Goal: Information Seeking & Learning: Learn about a topic

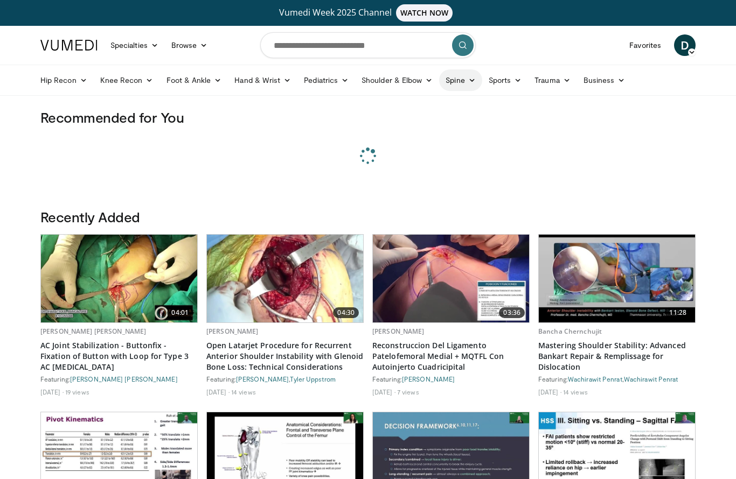
click at [462, 81] on link "Spine" at bounding box center [460, 80] width 43 height 22
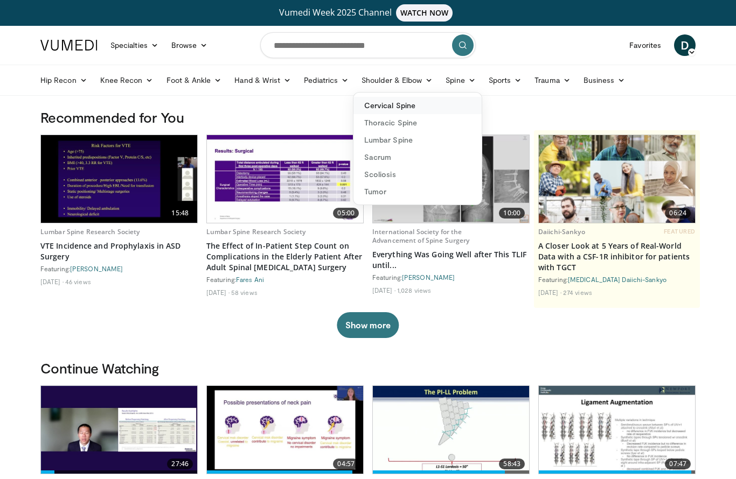
click at [437, 109] on link "Cervical Spine" at bounding box center [417, 105] width 128 height 17
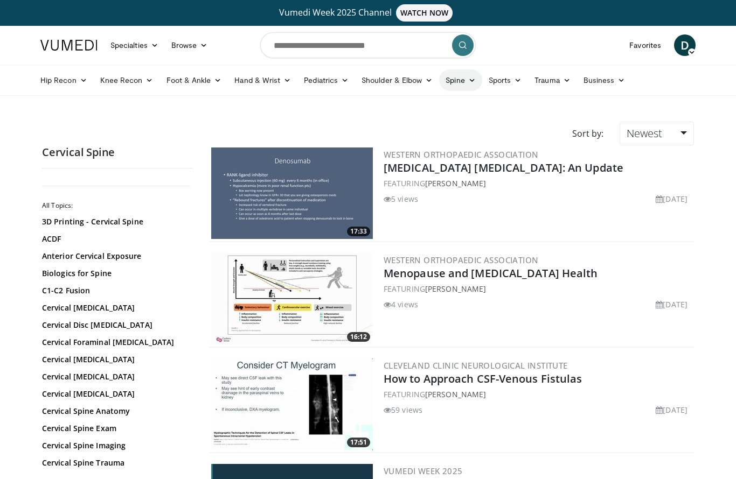
click at [460, 82] on link "Spine" at bounding box center [460, 80] width 43 height 22
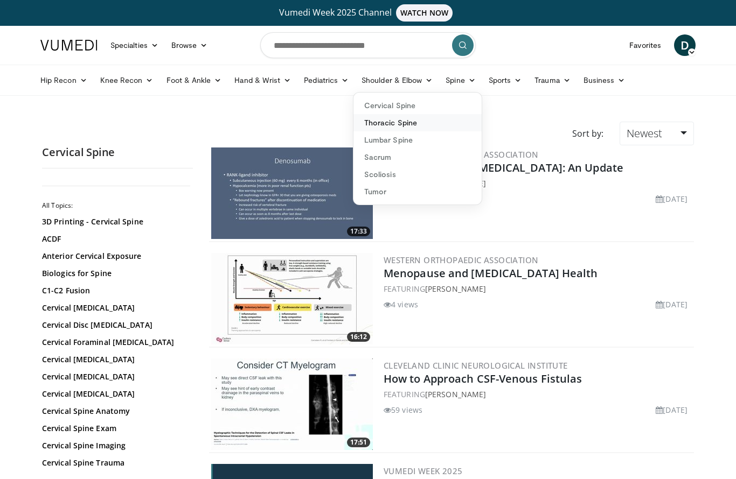
click at [456, 121] on link "Thoracic Spine" at bounding box center [417, 122] width 128 height 17
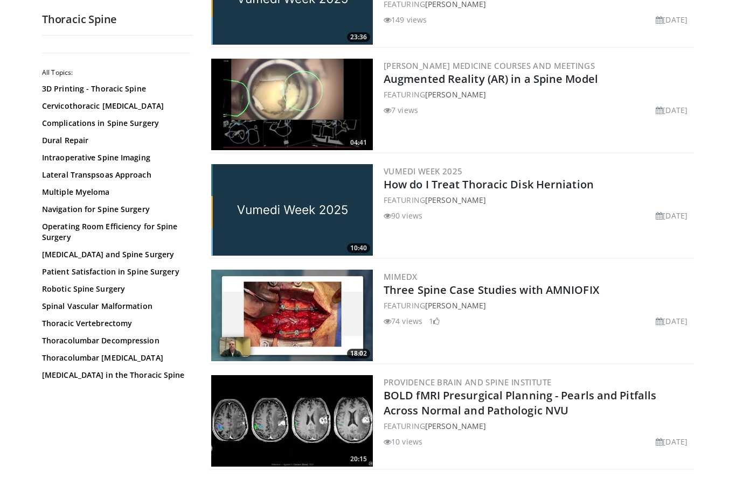
scroll to position [418, 0]
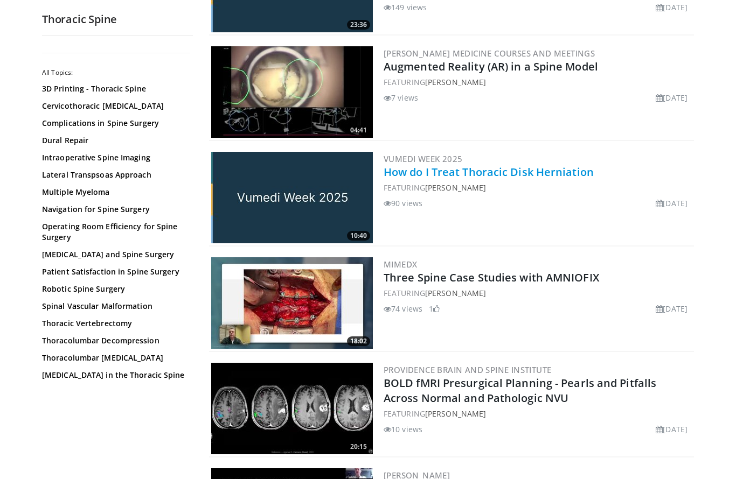
click at [406, 174] on link "How do I Treat Thoracic Disk Herniation" at bounding box center [488, 172] width 210 height 15
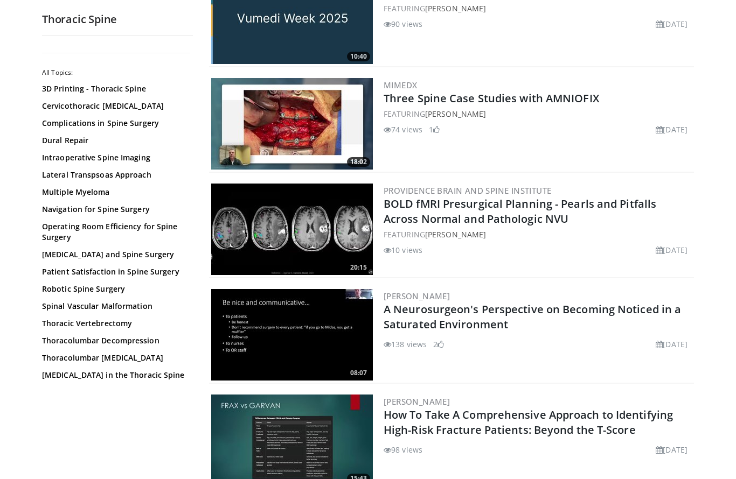
scroll to position [579, 0]
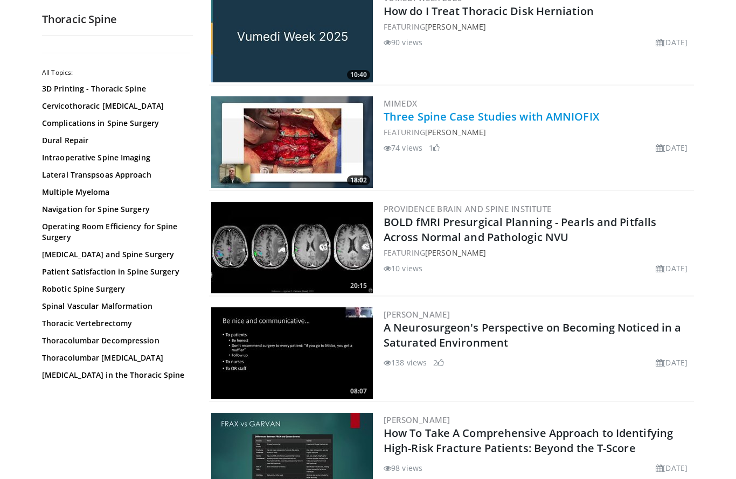
click at [476, 115] on link "Three Spine Case Studies with AMNIOFIX" at bounding box center [490, 116] width 215 height 15
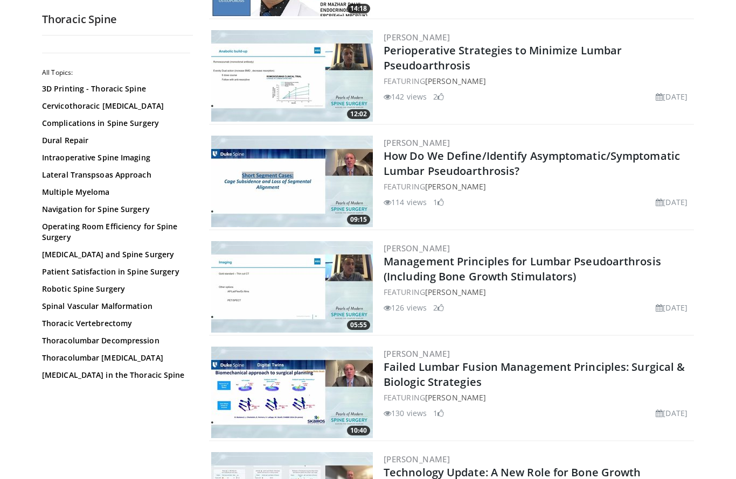
scroll to position [1703, 0]
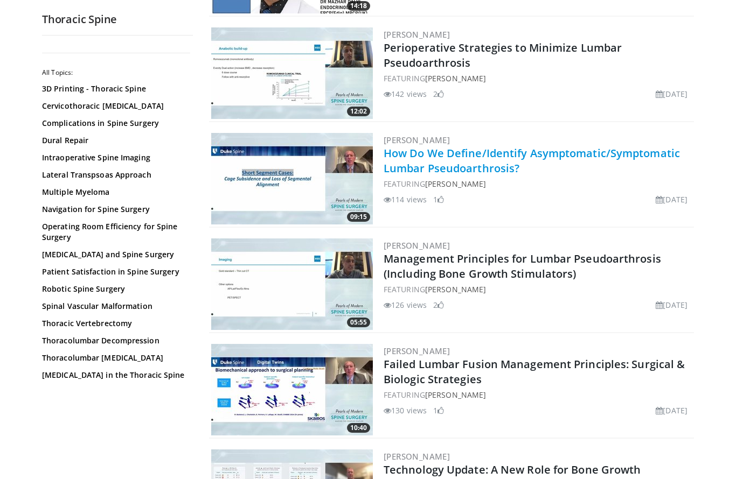
click at [472, 153] on link "How Do We Define/Identify Asymptomatic/Symptomatic Lumbar Pseudoarthrosis?" at bounding box center [531, 161] width 296 height 30
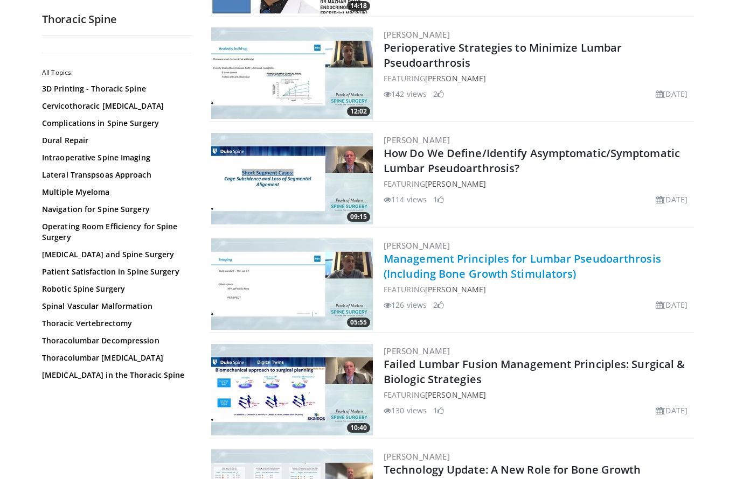
click at [408, 255] on link "Management Principles for Lumbar Pseudoarthrosis (Including Bone Growth Stimula…" at bounding box center [521, 266] width 277 height 30
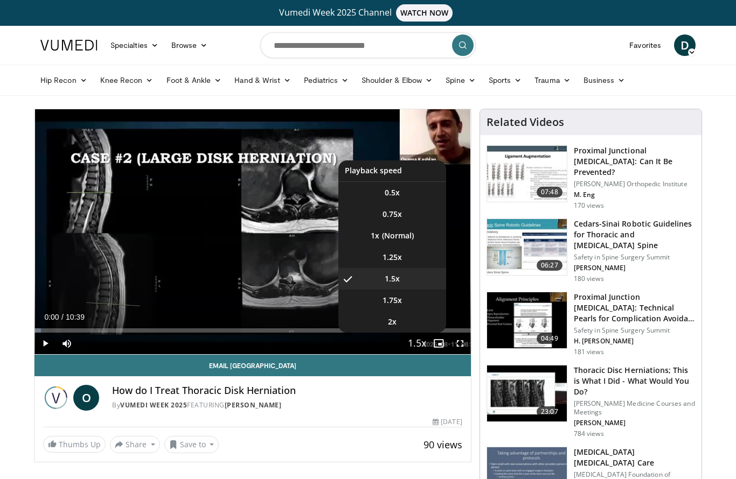
click at [418, 340] on span "Video Player" at bounding box center [416, 344] width 15 height 22
click at [399, 235] on li "1x" at bounding box center [392, 236] width 108 height 22
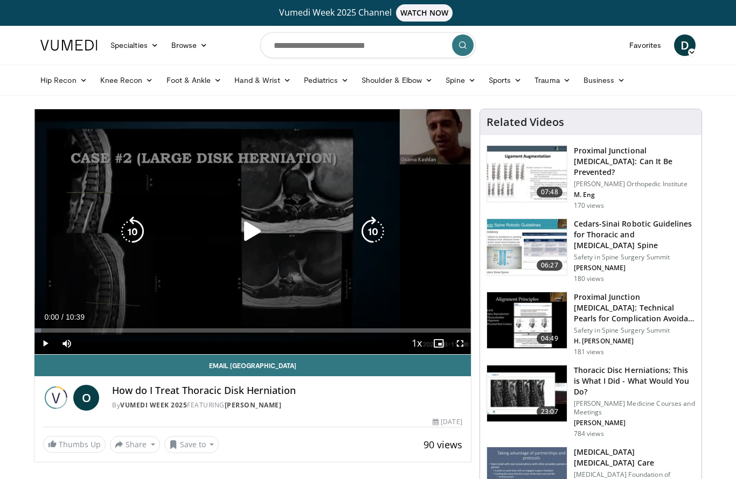
click at [247, 226] on icon "Video Player" at bounding box center [252, 231] width 30 height 30
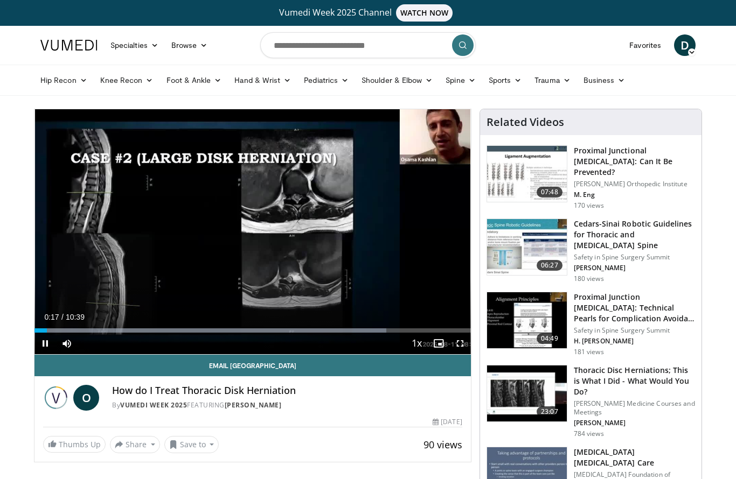
click at [459, 344] on span "Video Player" at bounding box center [460, 344] width 22 height 22
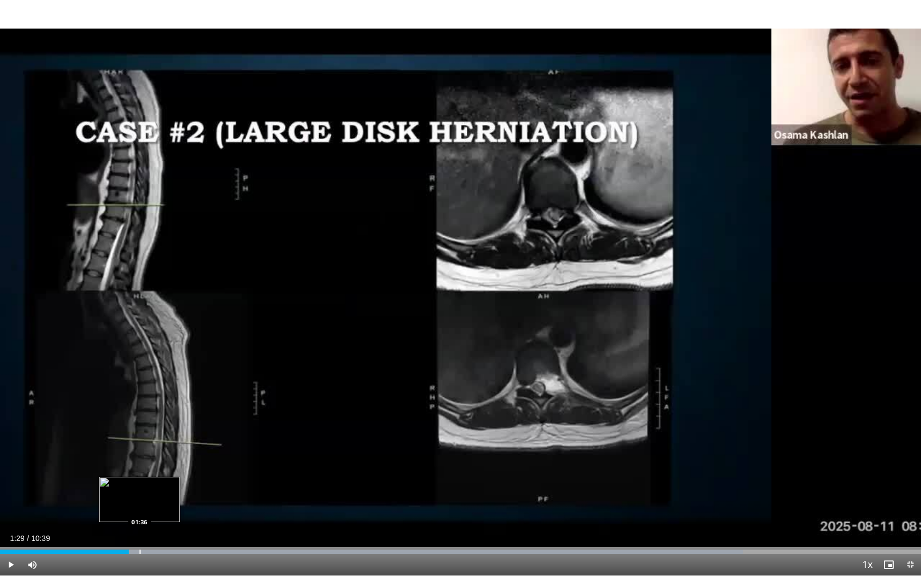
click at [140, 479] on div "Loaded : 80.64% 01:29 01:36" at bounding box center [460, 548] width 921 height 10
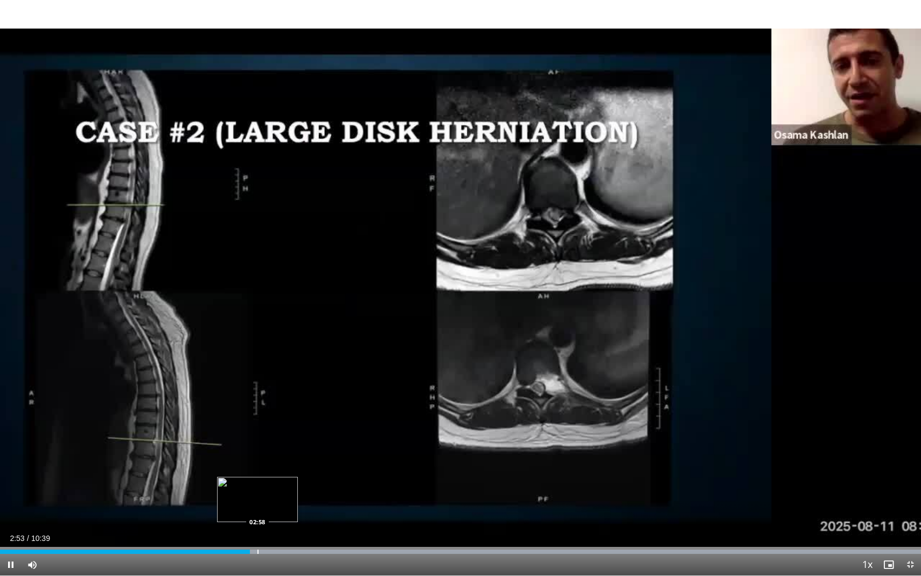
click at [257, 479] on div "Progress Bar" at bounding box center [257, 551] width 1 height 4
click at [270, 479] on div "Progress Bar" at bounding box center [270, 551] width 1 height 4
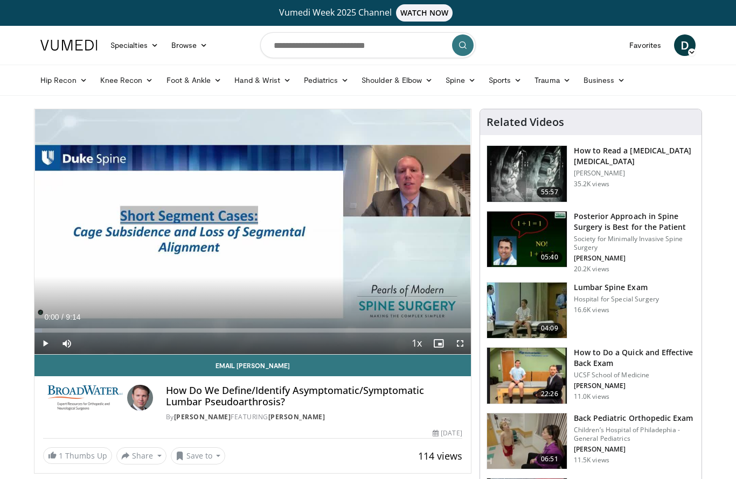
click at [45, 348] on span "Video Player" at bounding box center [45, 344] width 22 height 22
click at [459, 346] on span "Video Player" at bounding box center [460, 344] width 22 height 22
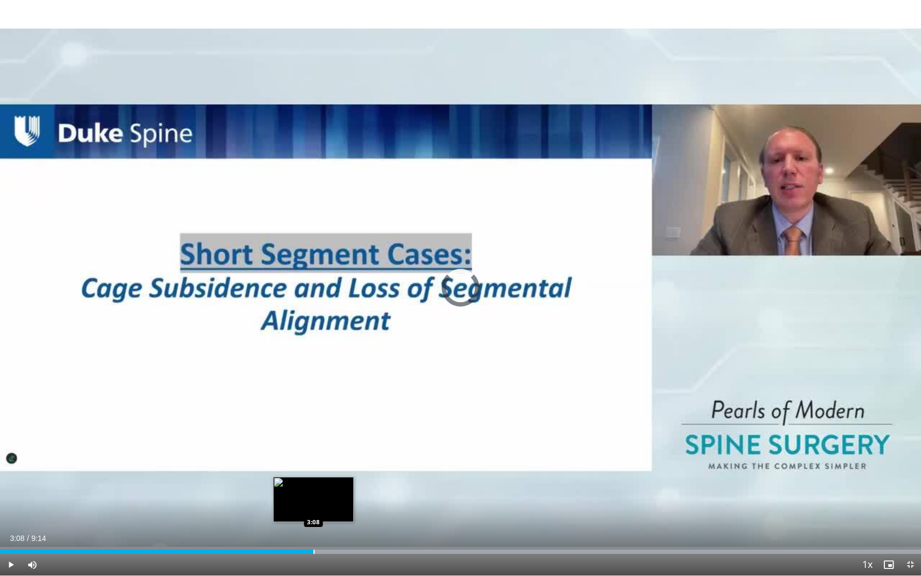
click at [313, 479] on div "Progress Bar" at bounding box center [313, 551] width 1 height 4
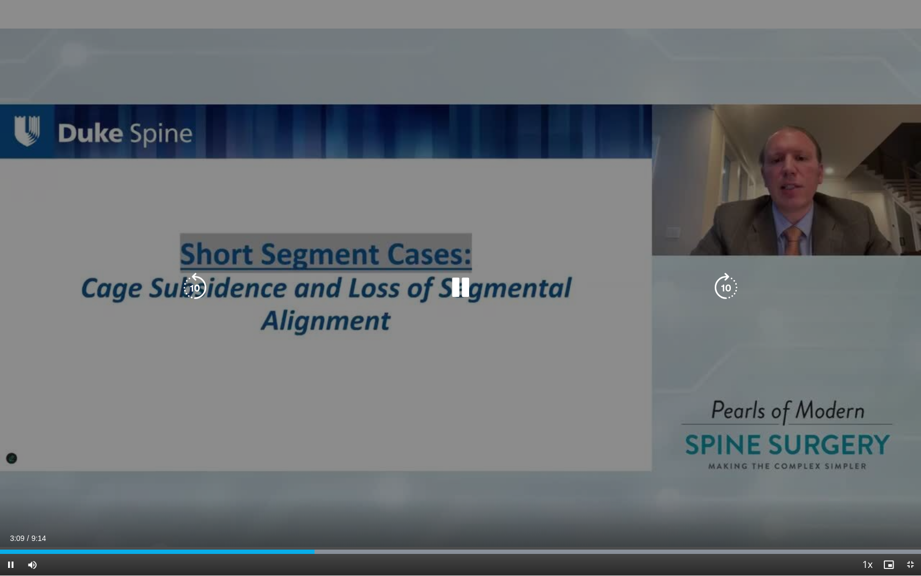
click at [337, 443] on div "10 seconds Tap to unmute" at bounding box center [460, 287] width 921 height 575
click at [441, 421] on div "10 seconds Tap to unmute" at bounding box center [460, 287] width 921 height 575
click at [735, 479] on div "10 seconds Tap to unmute" at bounding box center [460, 287] width 921 height 575
click at [658, 445] on div "10 seconds Tap to unmute" at bounding box center [460, 287] width 921 height 575
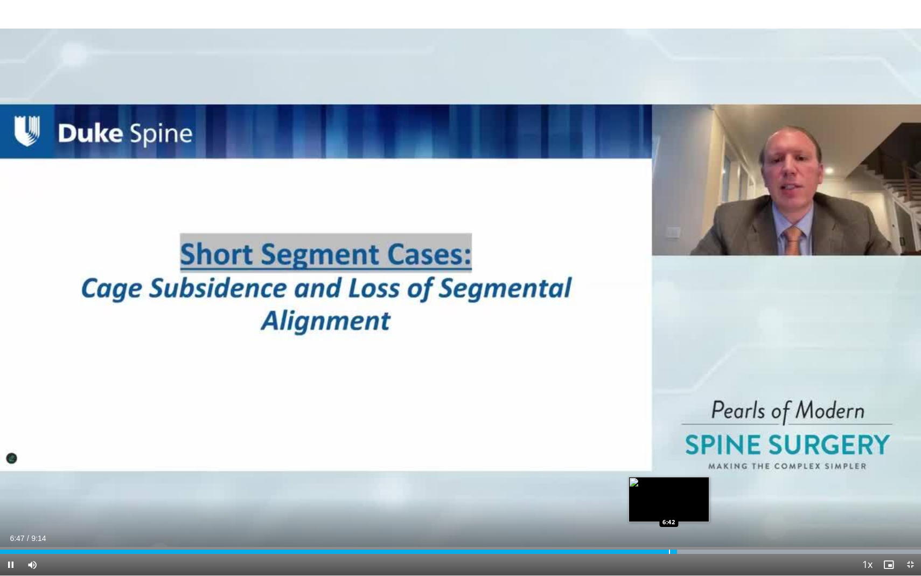
click at [669, 479] on div "Progress Bar" at bounding box center [669, 551] width 1 height 4
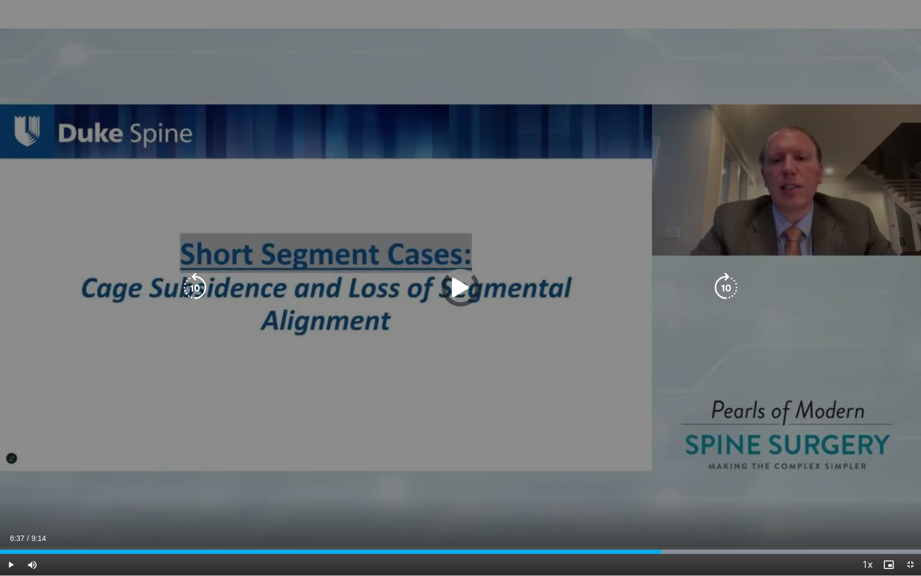
click at [661, 479] on div "Loaded : 99.99% 6:37 6:42" at bounding box center [460, 551] width 921 height 4
click at [608, 406] on div "10 seconds Tap to unmute" at bounding box center [460, 287] width 921 height 575
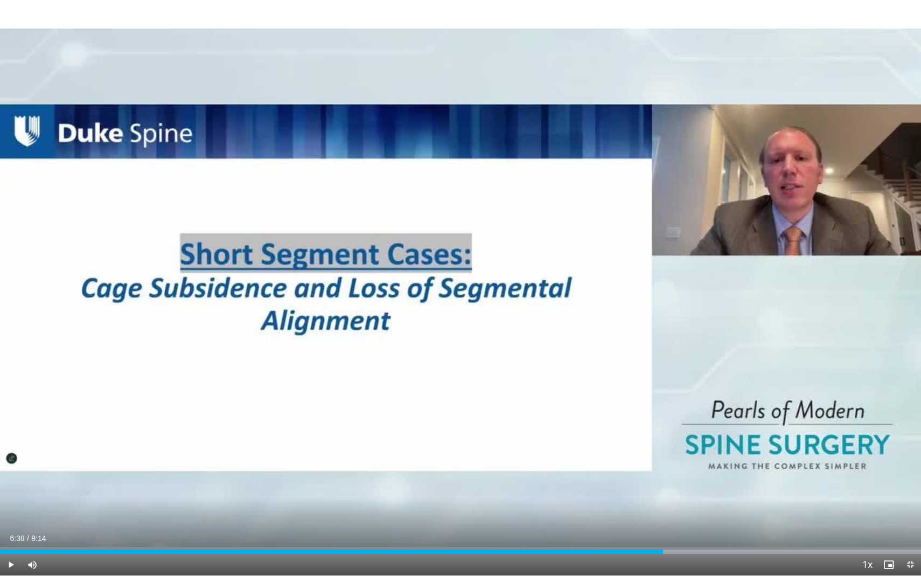
click at [11, 479] on span "Video Player" at bounding box center [11, 565] width 22 height 22
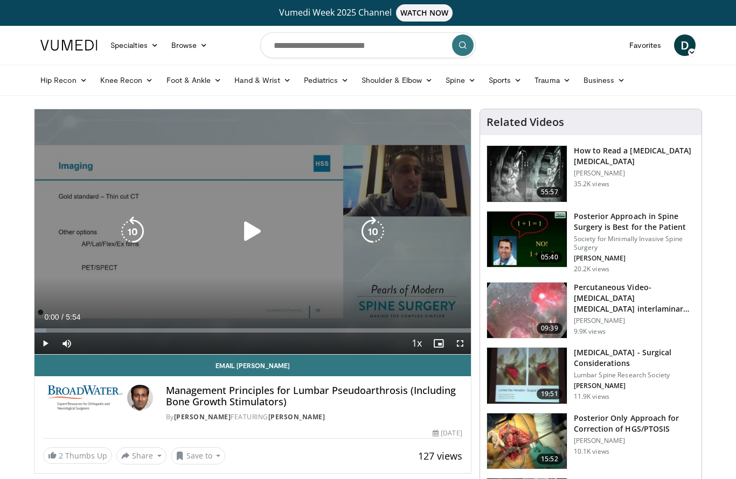
click at [248, 235] on icon "Video Player" at bounding box center [252, 231] width 30 height 30
click at [252, 238] on icon "Video Player" at bounding box center [252, 231] width 30 height 30
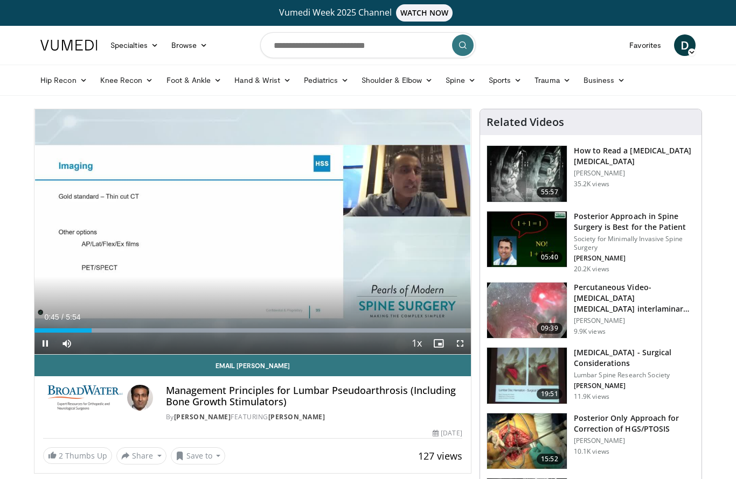
click at [458, 339] on span "Video Player" at bounding box center [460, 344] width 22 height 22
